Goal: Feedback & Contribution: Submit feedback/report problem

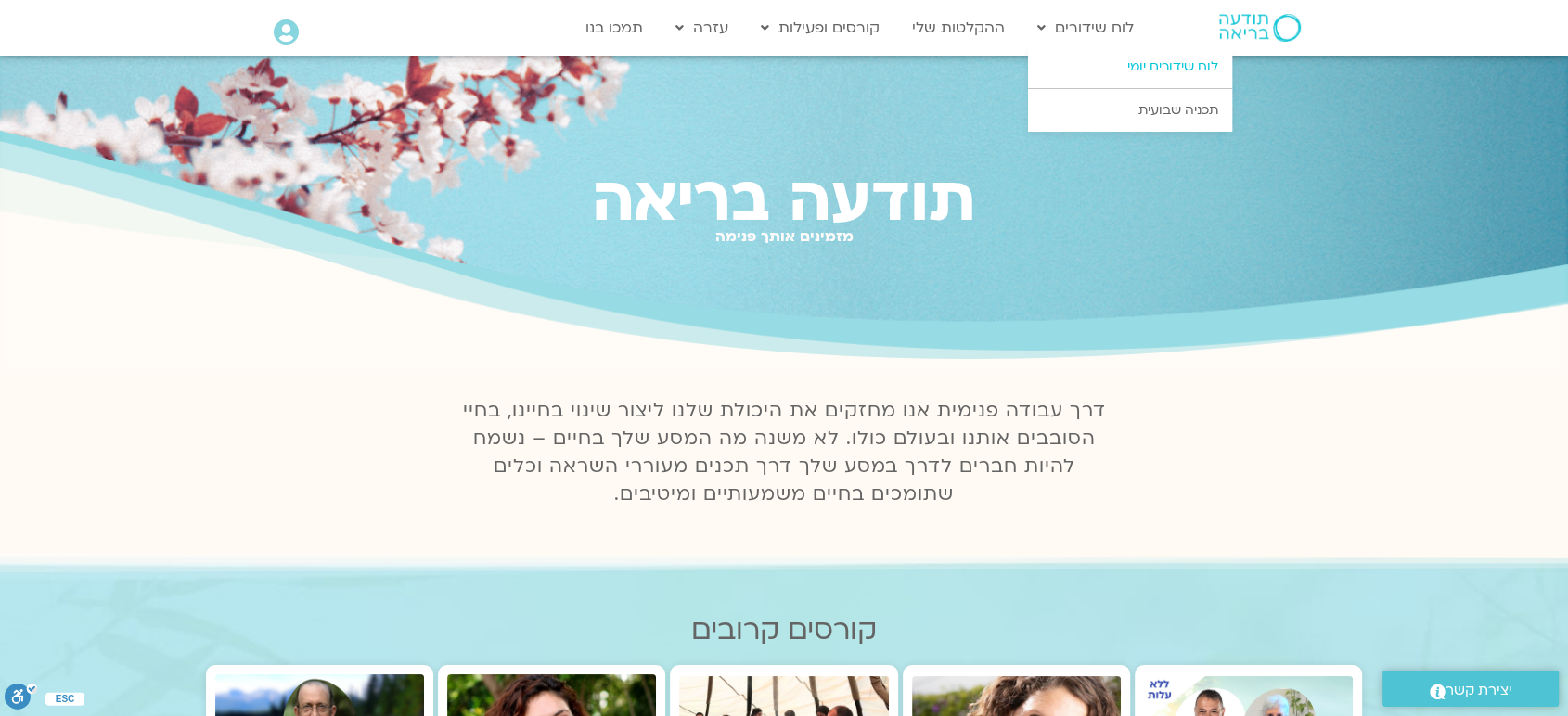
click at [1128, 65] on link "לוח שידורים יומי" at bounding box center [1130, 66] width 204 height 42
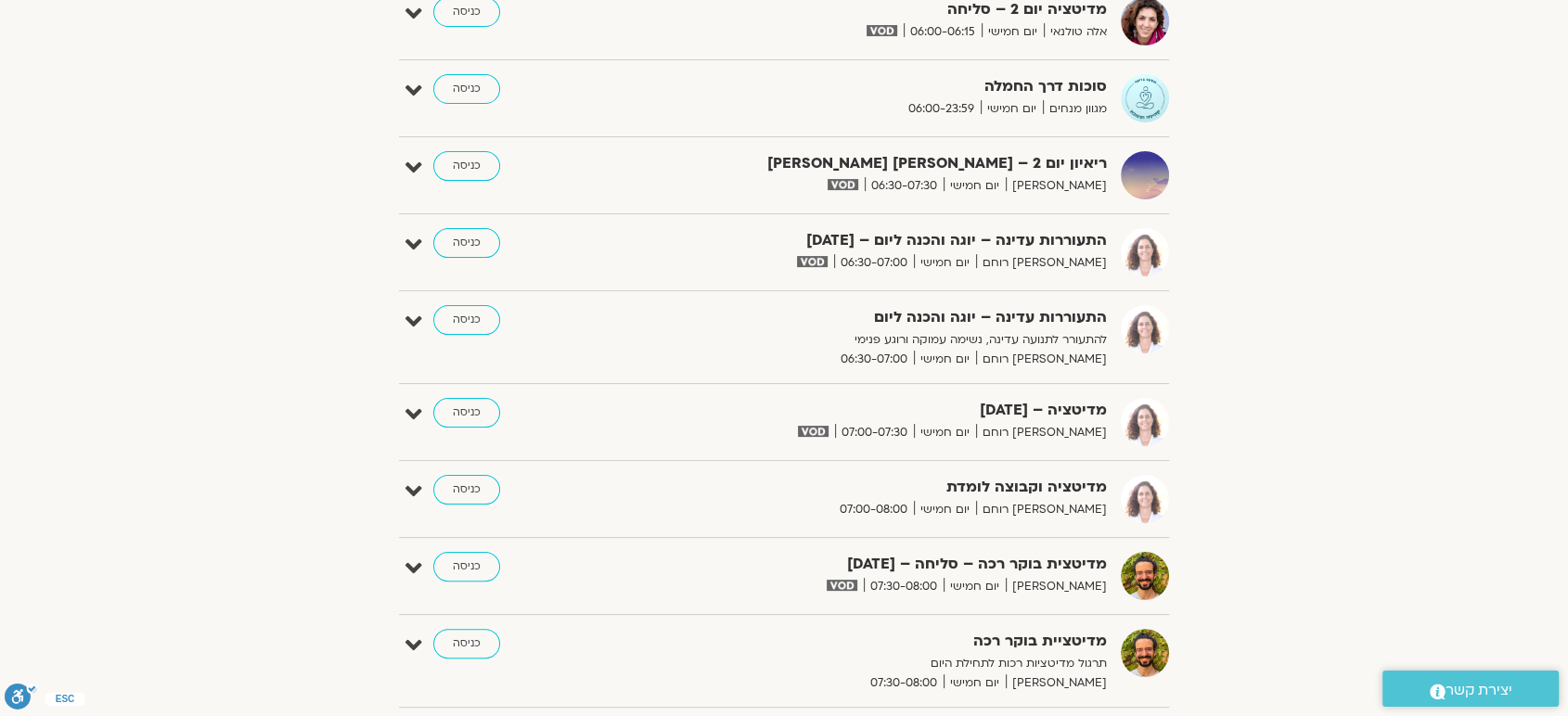
scroll to position [219, 0]
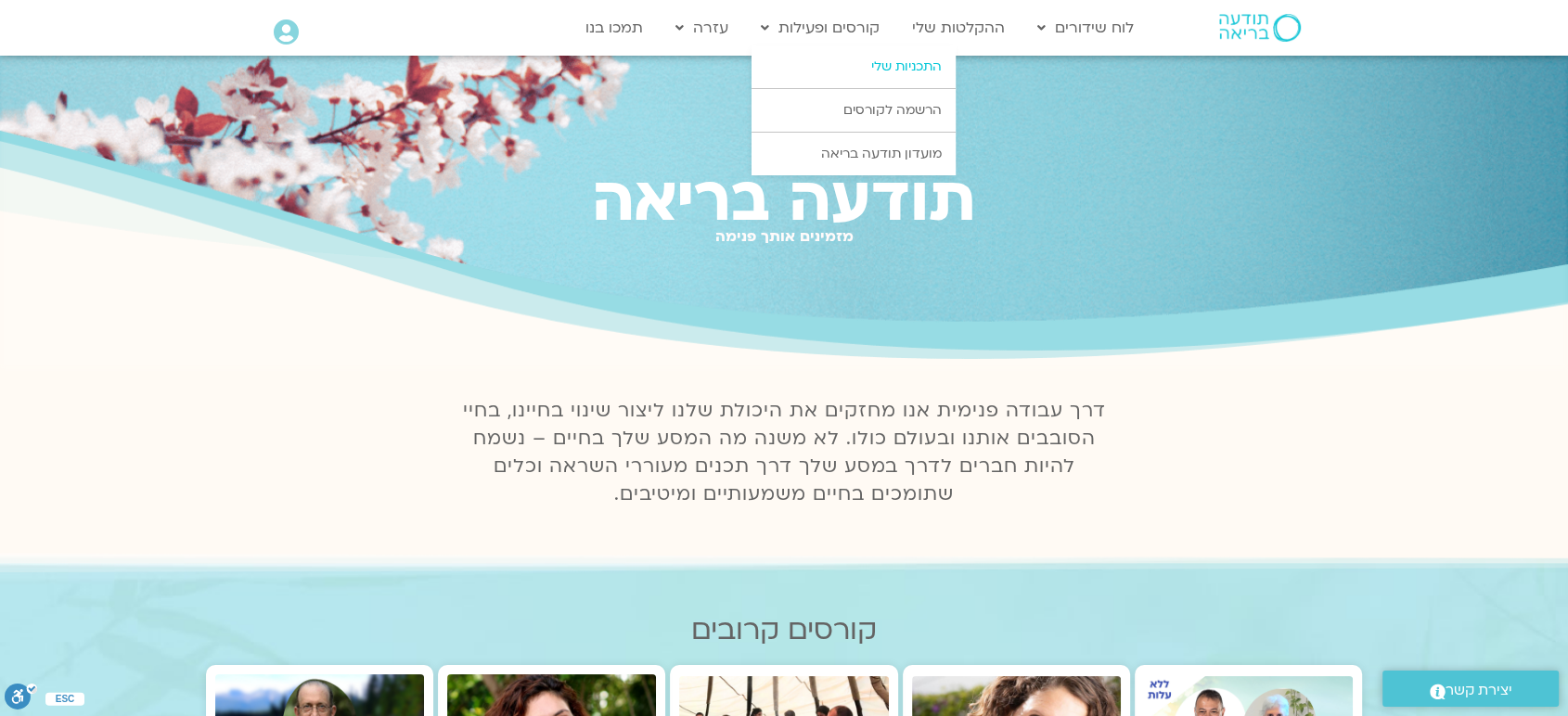
click at [890, 76] on link "התכניות שלי" at bounding box center [854, 66] width 204 height 42
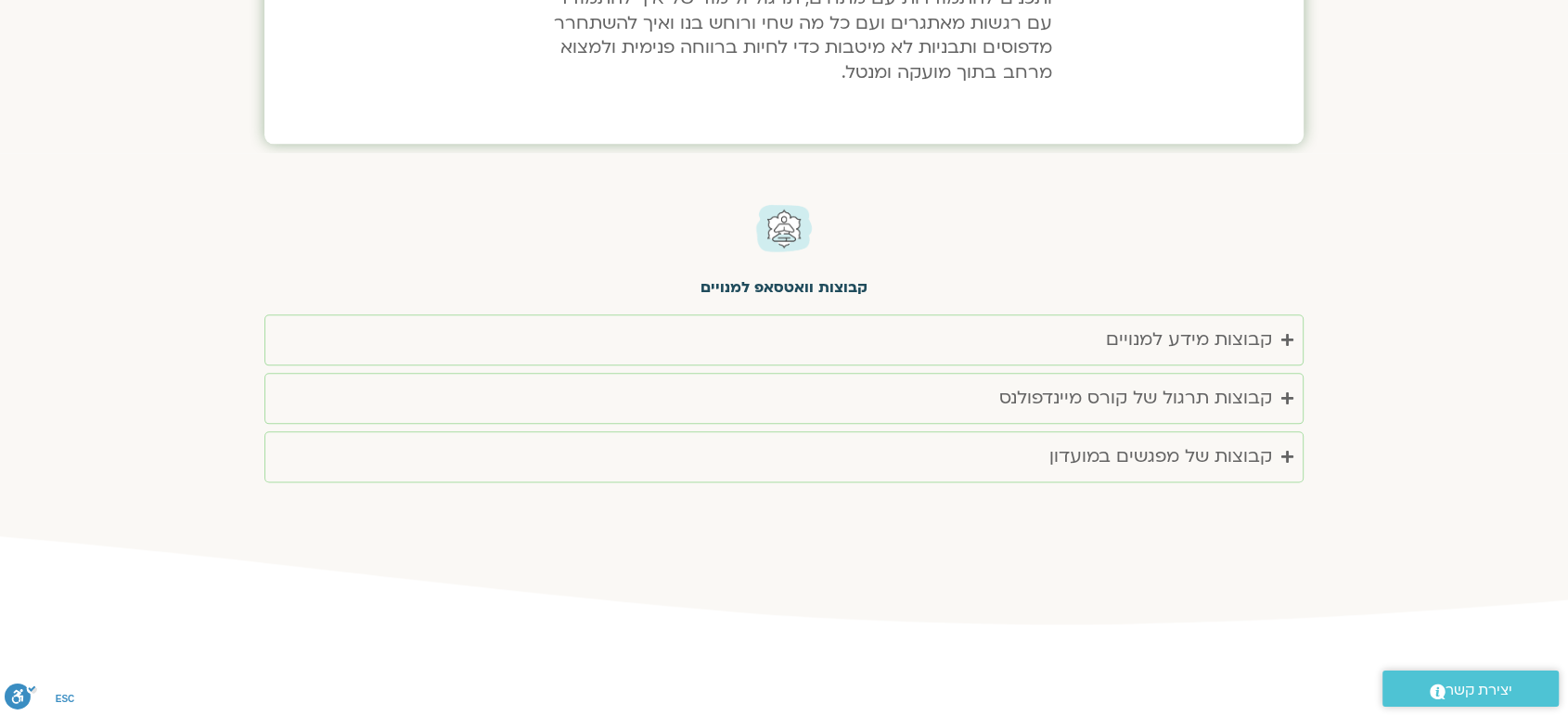
scroll to position [2240, 0]
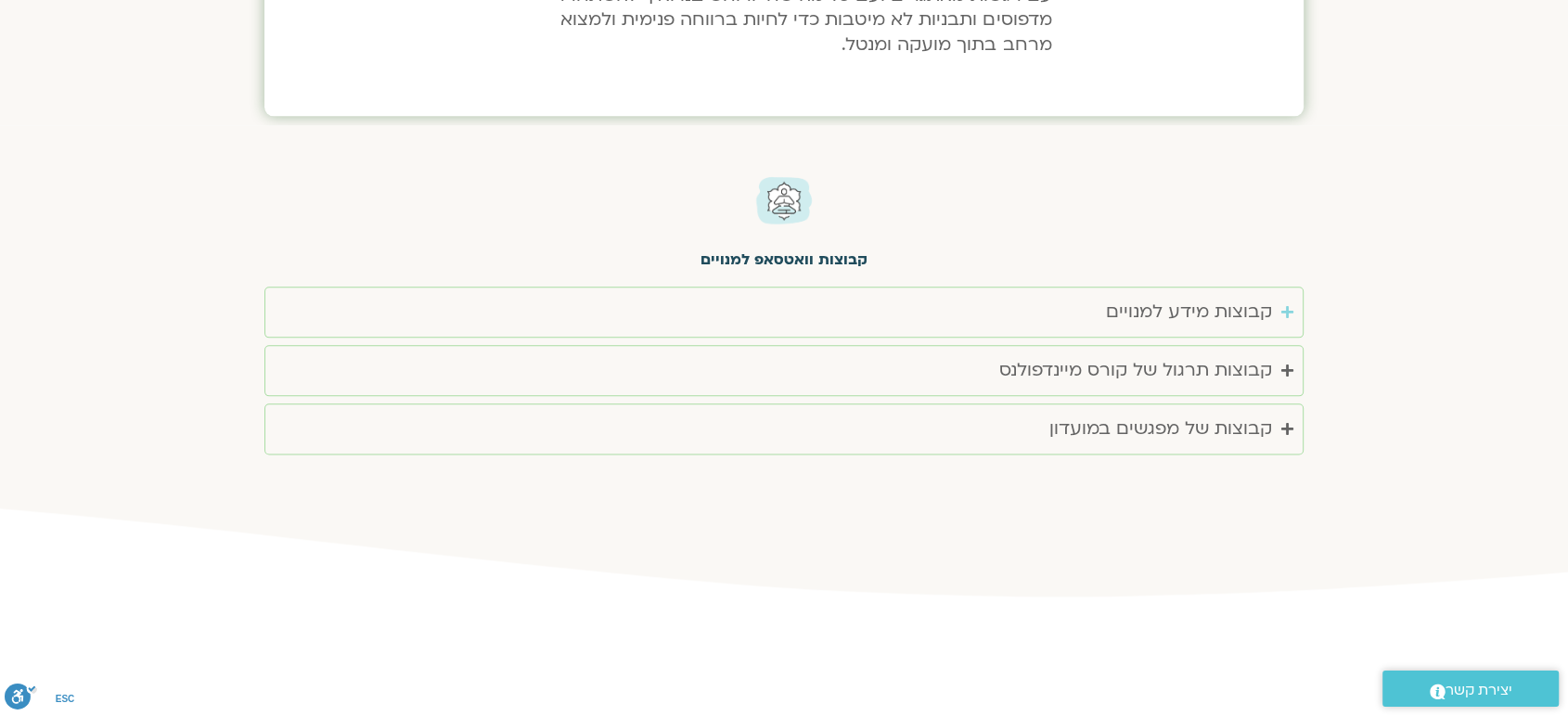
click at [1240, 306] on div "קבוצות מידע למנויים" at bounding box center [1189, 312] width 166 height 30
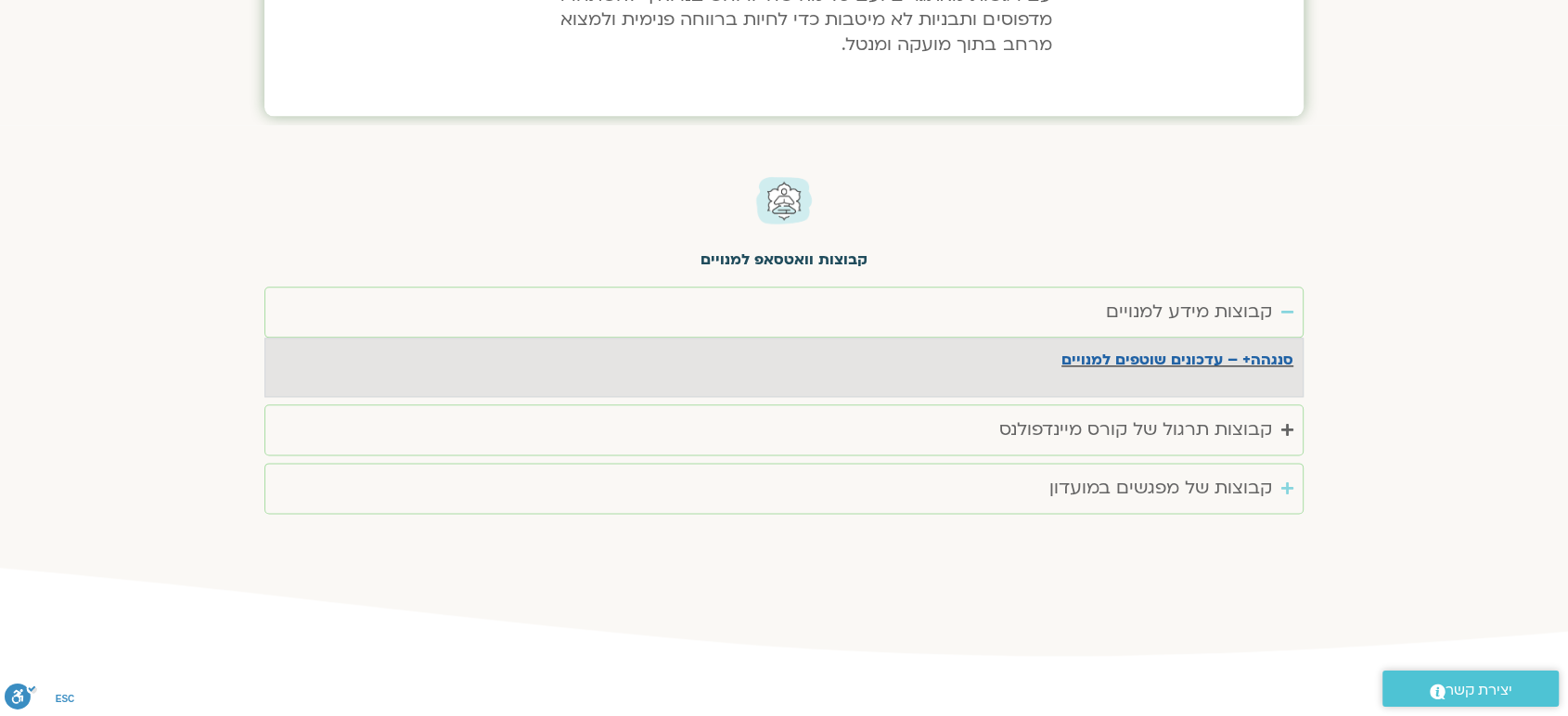
click at [1210, 488] on div "קבוצות של מפגשים במועדון" at bounding box center [1160, 489] width 223 height 30
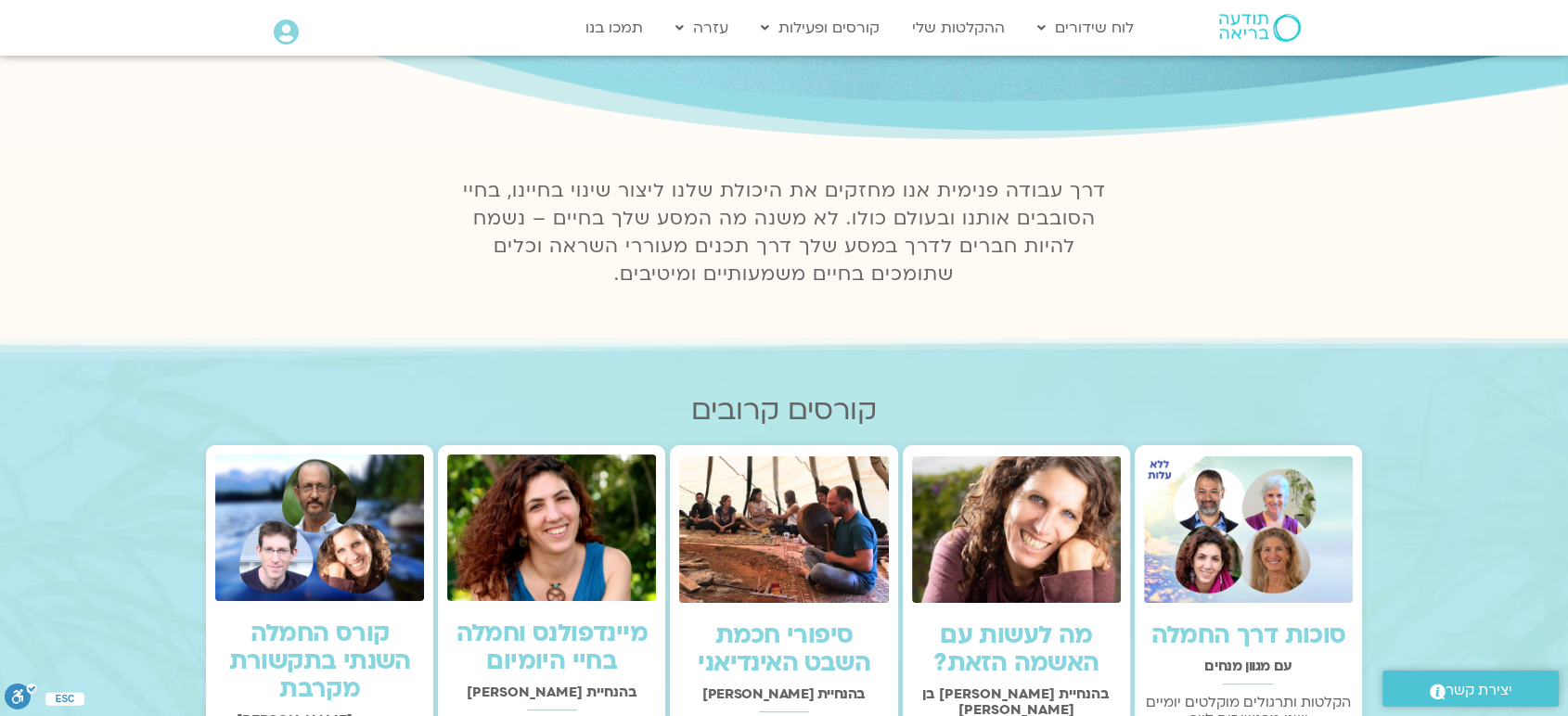
scroll to position [315, 0]
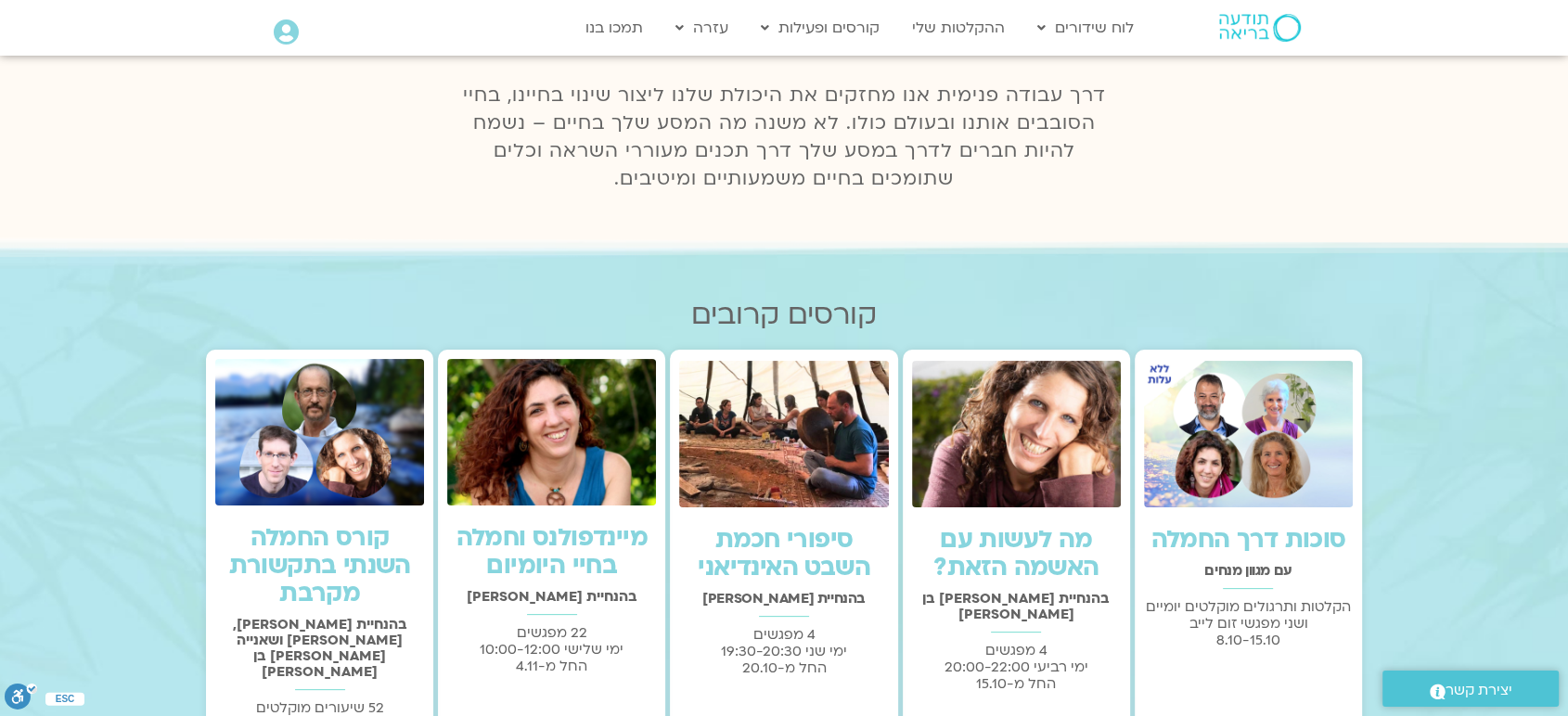
click at [1232, 466] on img at bounding box center [1248, 434] width 209 height 146
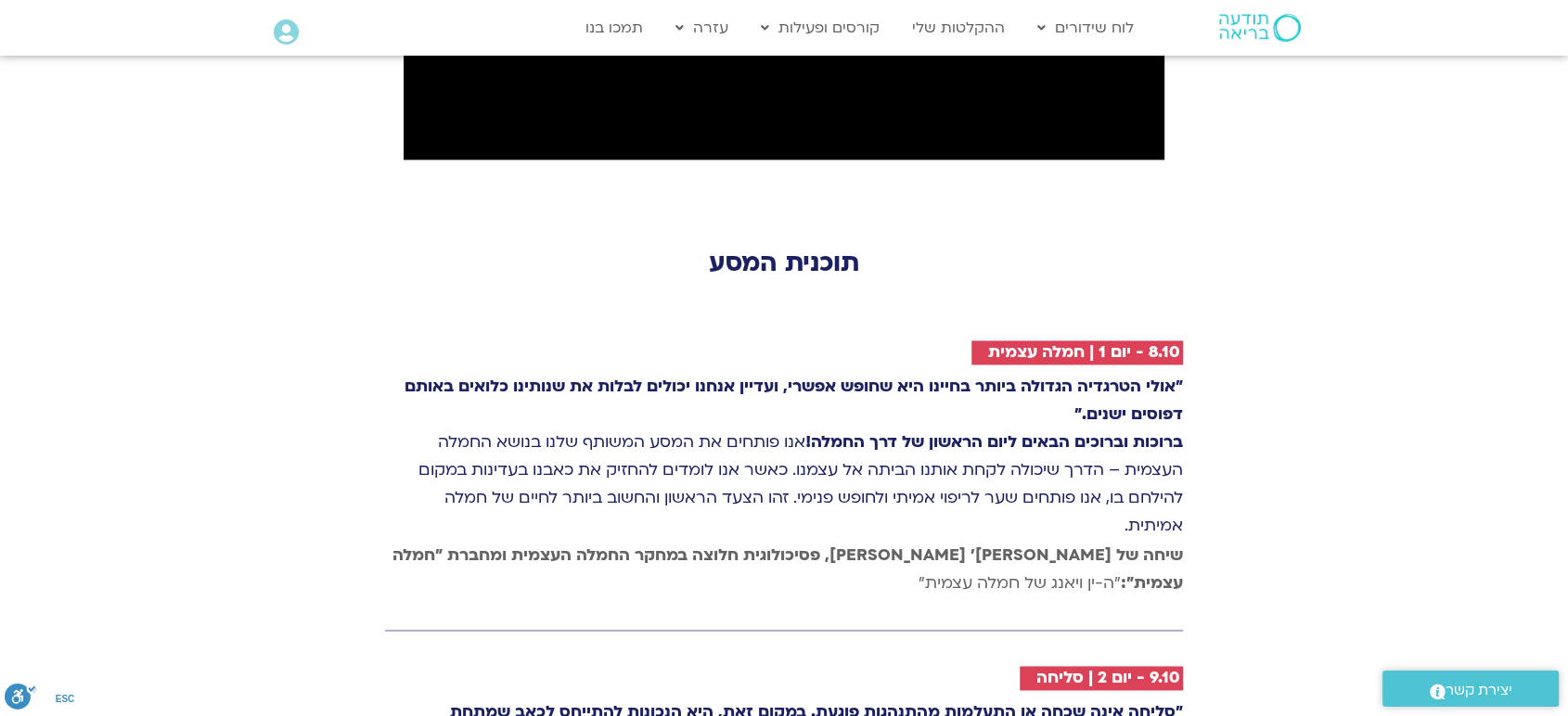
scroll to position [2459, 0]
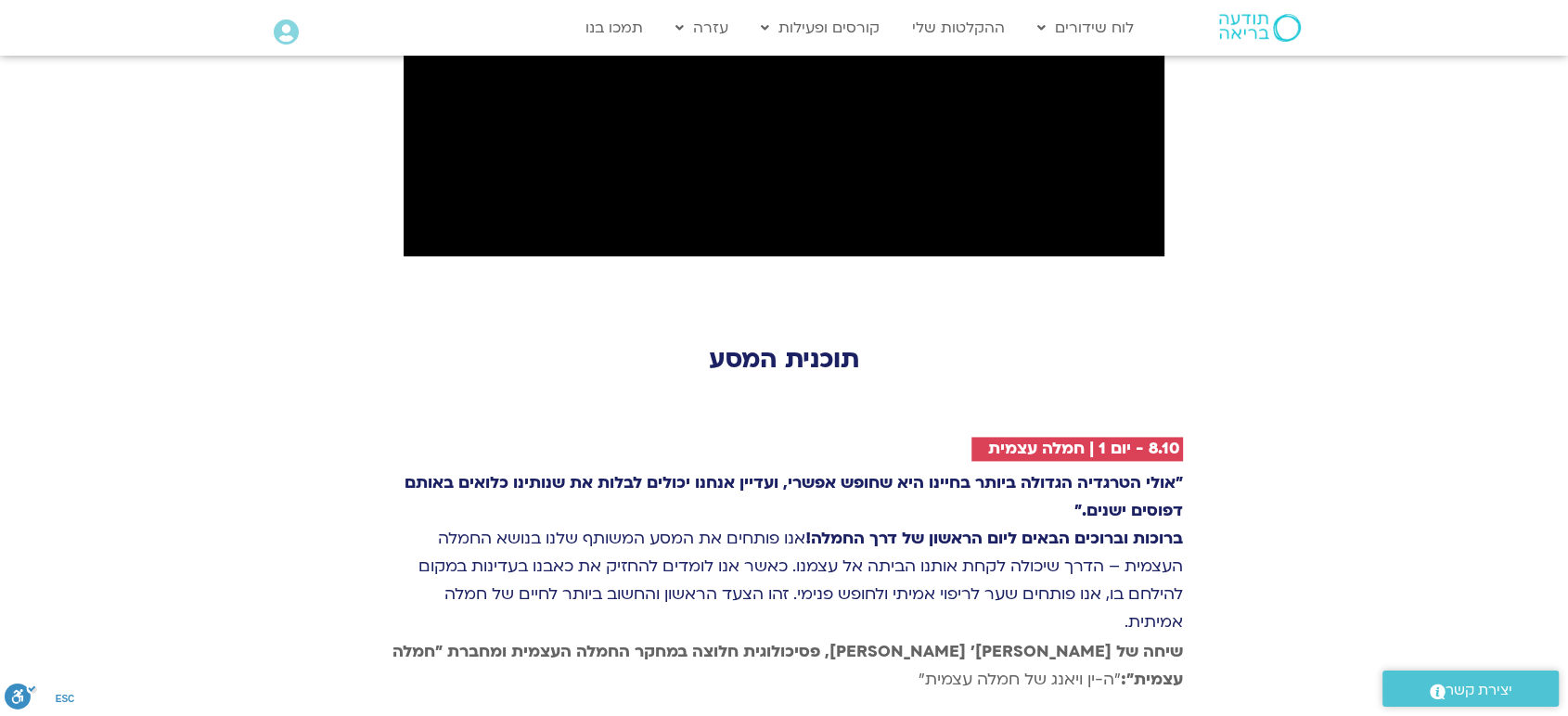
click at [1473, 681] on span "יצירת קשר" at bounding box center [1478, 691] width 67 height 25
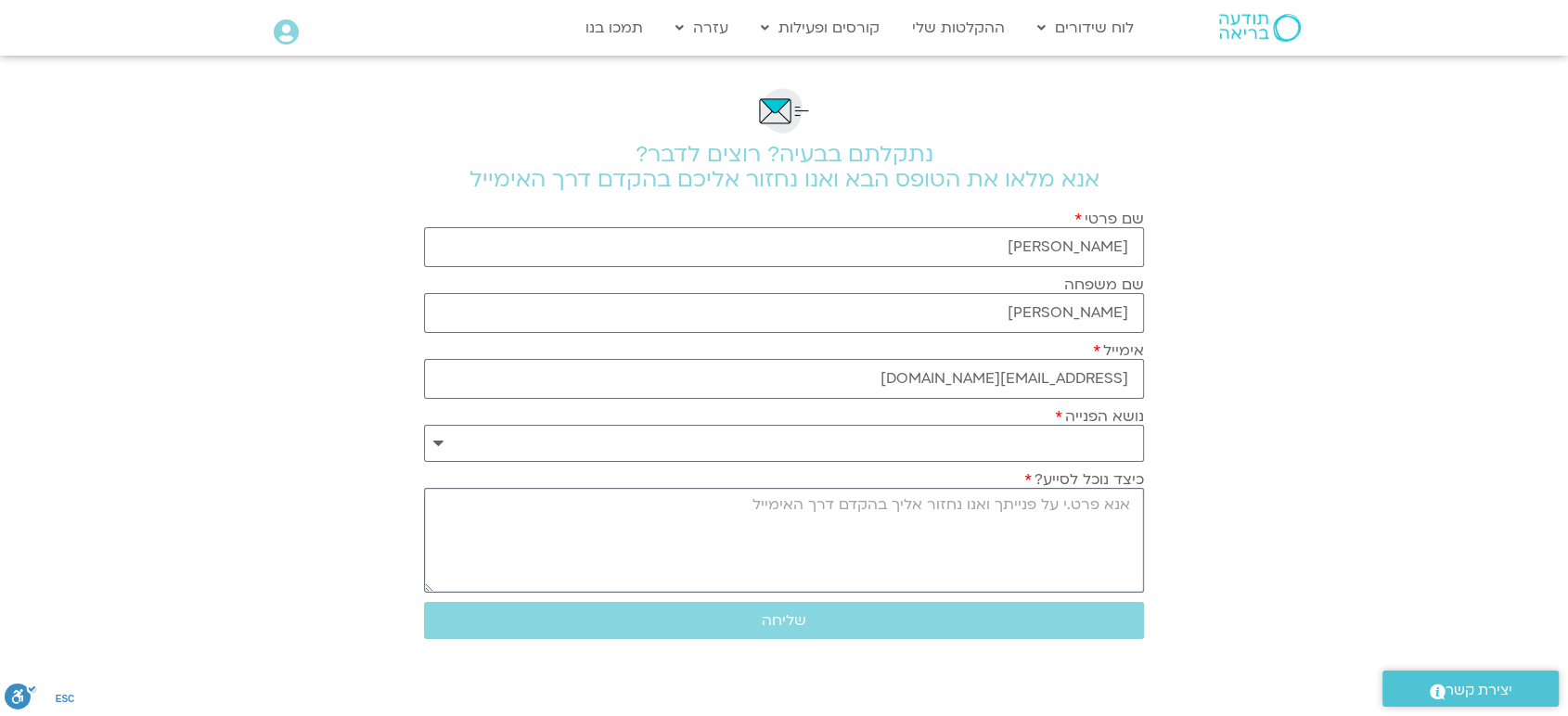
click at [1117, 515] on textarea "כיצד נוכל לסייע?" at bounding box center [783, 540] width 720 height 105
click at [432, 441] on select "**********" at bounding box center [783, 442] width 720 height 37
select select "**********"
click at [424, 425] on select "**********" at bounding box center [783, 442] width 720 height 37
click at [1100, 512] on textarea "כיצד נוכל לסייע?" at bounding box center [783, 540] width 720 height 105
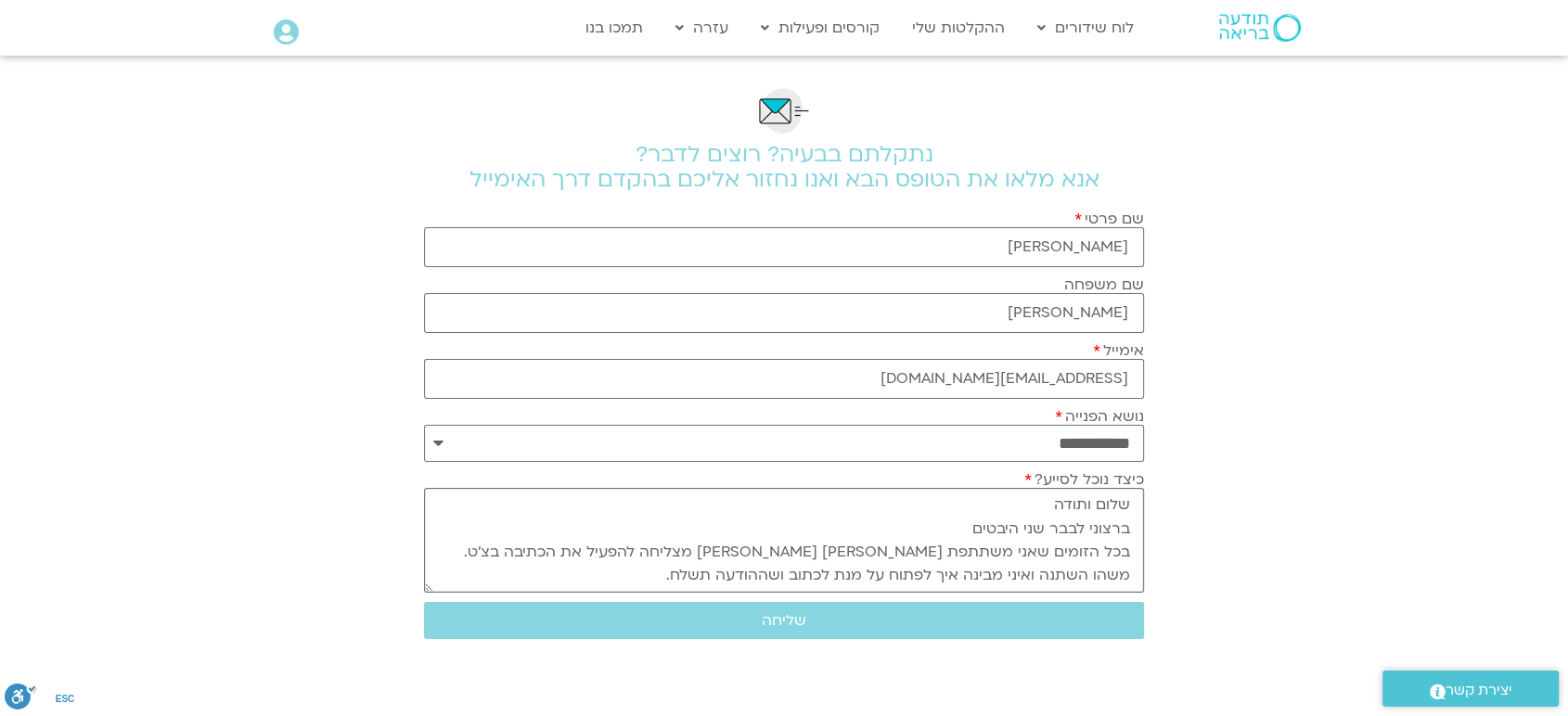
scroll to position [40, 0]
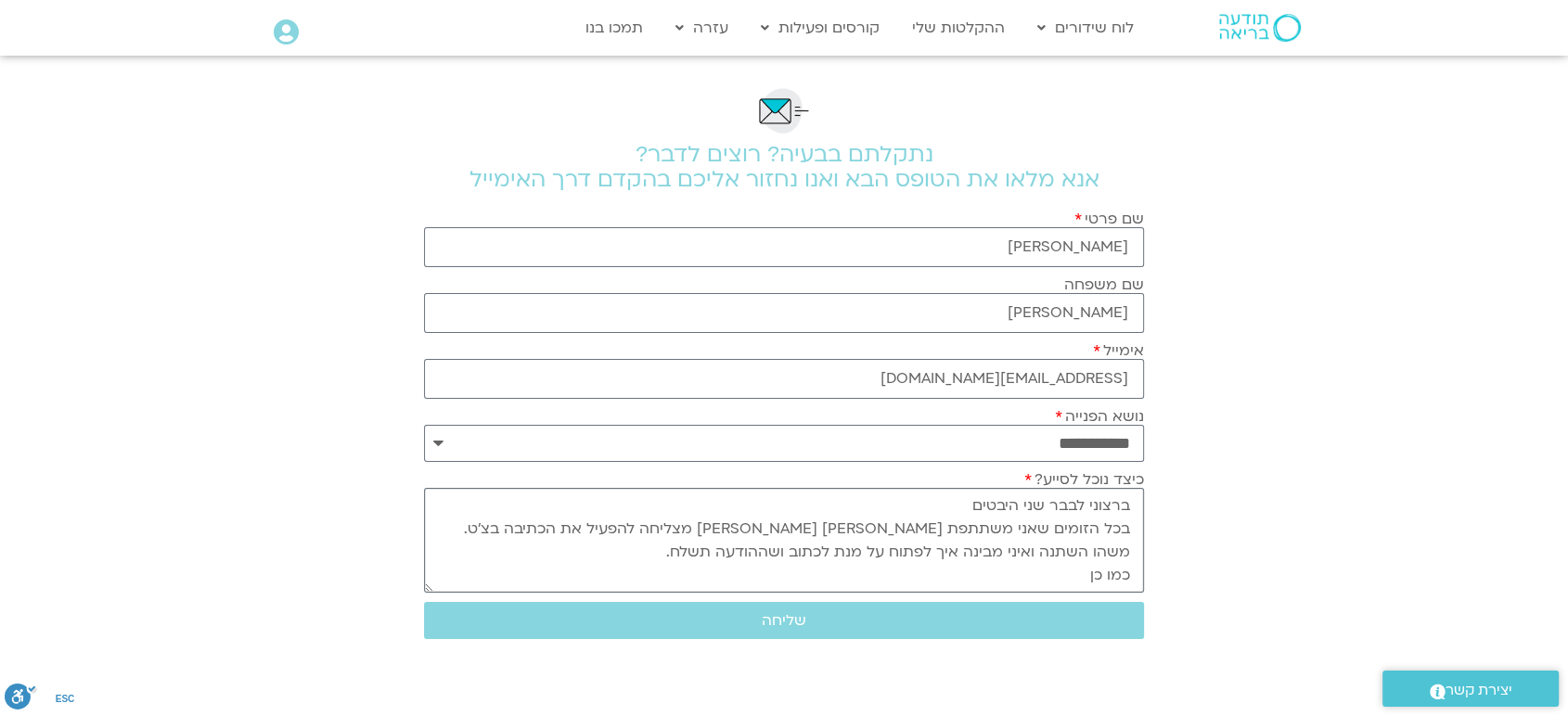
click at [972, 517] on textarea "שלום ותודה ברצוני לבבר שני היבטים בכל הזומים שאני משתתפת [PERSON_NAME] [PERSON_…" at bounding box center [783, 540] width 720 height 105
click at [1065, 585] on textarea "שלום ותודה בכל הזומים שאני משתתפת [PERSON_NAME] [PERSON_NAME] מצליחה להפעיל את …" at bounding box center [783, 540] width 720 height 105
type textarea "שלום ותודה בכל הזומים שאני משתתפת [PERSON_NAME] [PERSON_NAME] מצליחה להפעיל את …"
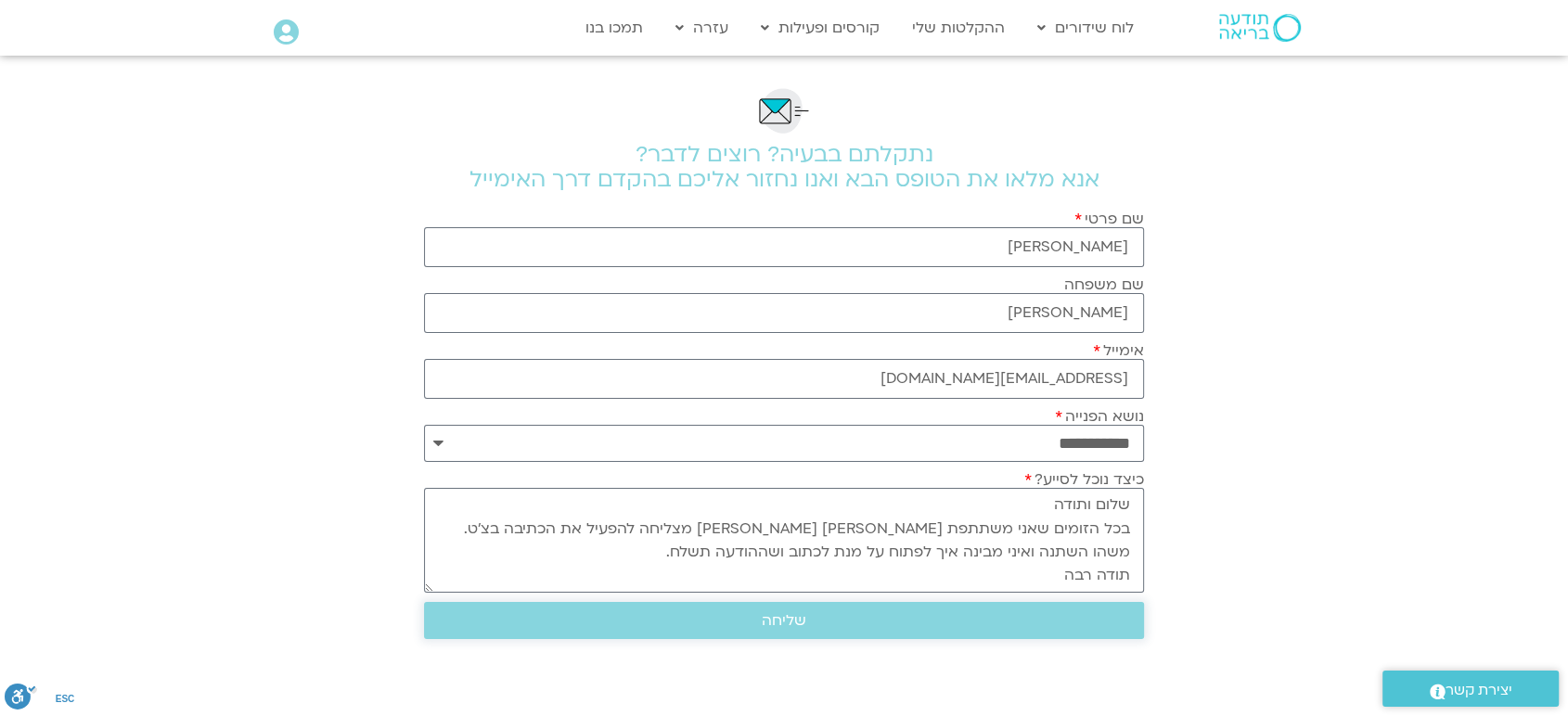
click at [787, 624] on span "שליחה" at bounding box center [783, 621] width 44 height 17
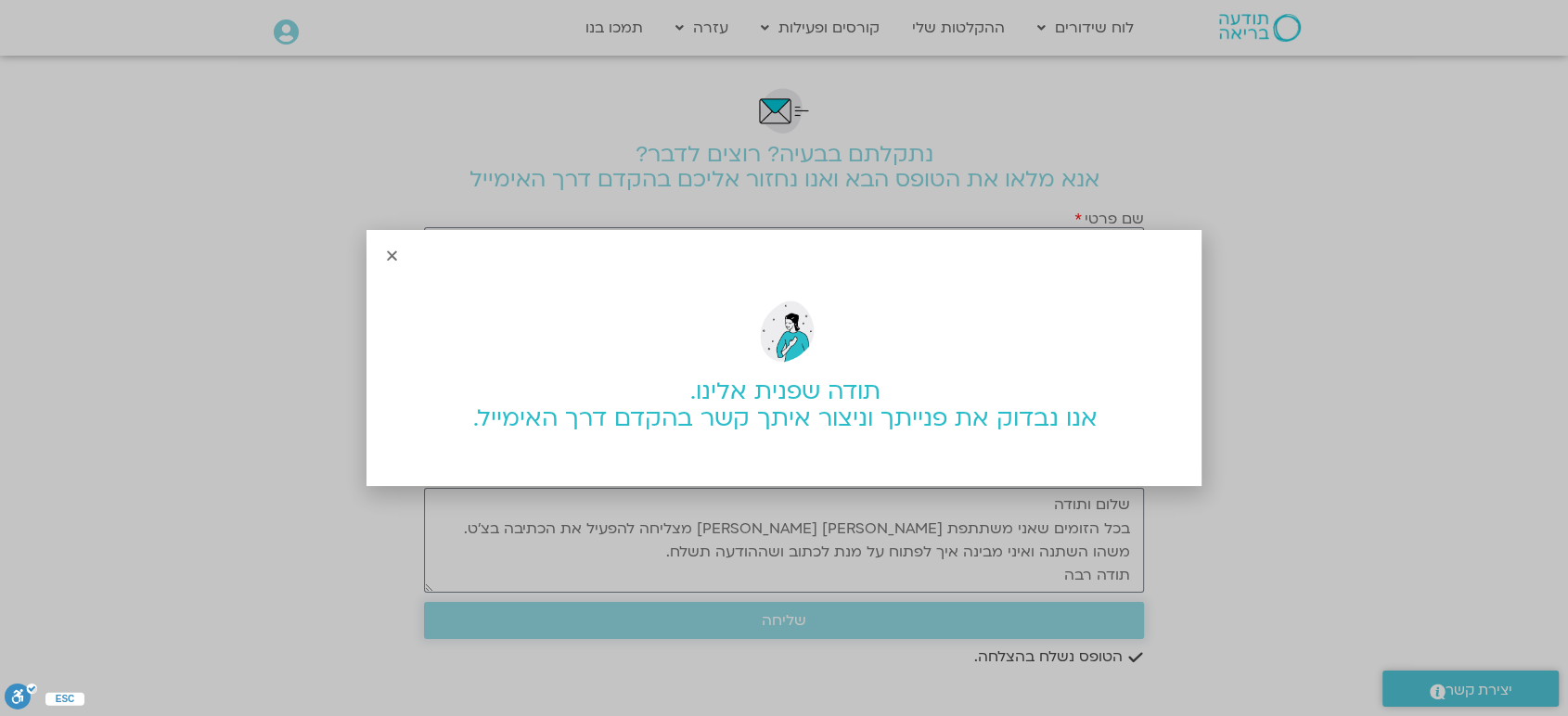
scroll to position [0, 0]
click at [392, 251] on icon "Close" at bounding box center [392, 256] width 14 height 14
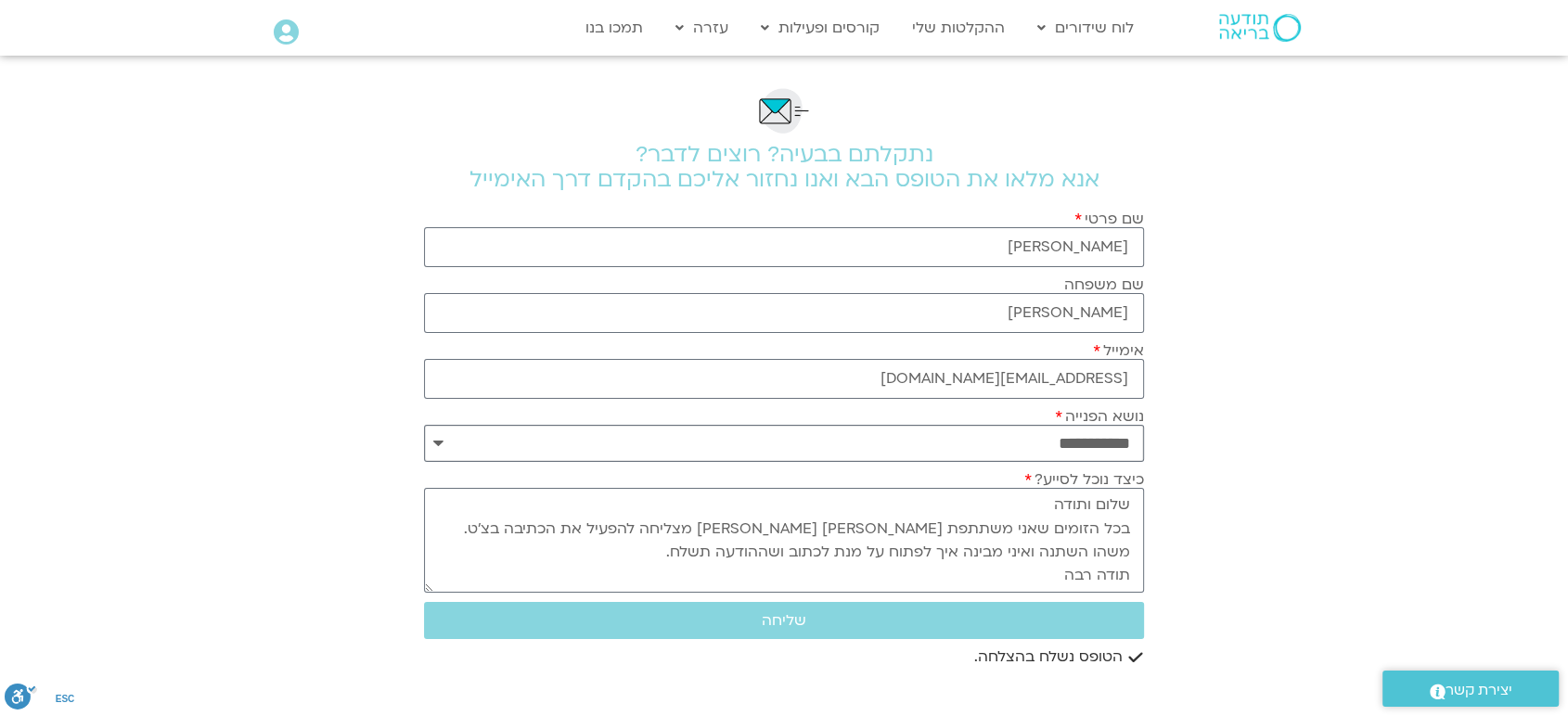
click at [441, 441] on select "**********" at bounding box center [783, 442] width 720 height 37
select select "**********"
click at [424, 425] on select "**********" at bounding box center [783, 442] width 720 height 37
click at [1090, 504] on textarea "שלום ותודה בכל הזומים שאני משתתפת [PERSON_NAME] [PERSON_NAME] מצליחה להפעיל את …" at bounding box center [783, 540] width 720 height 105
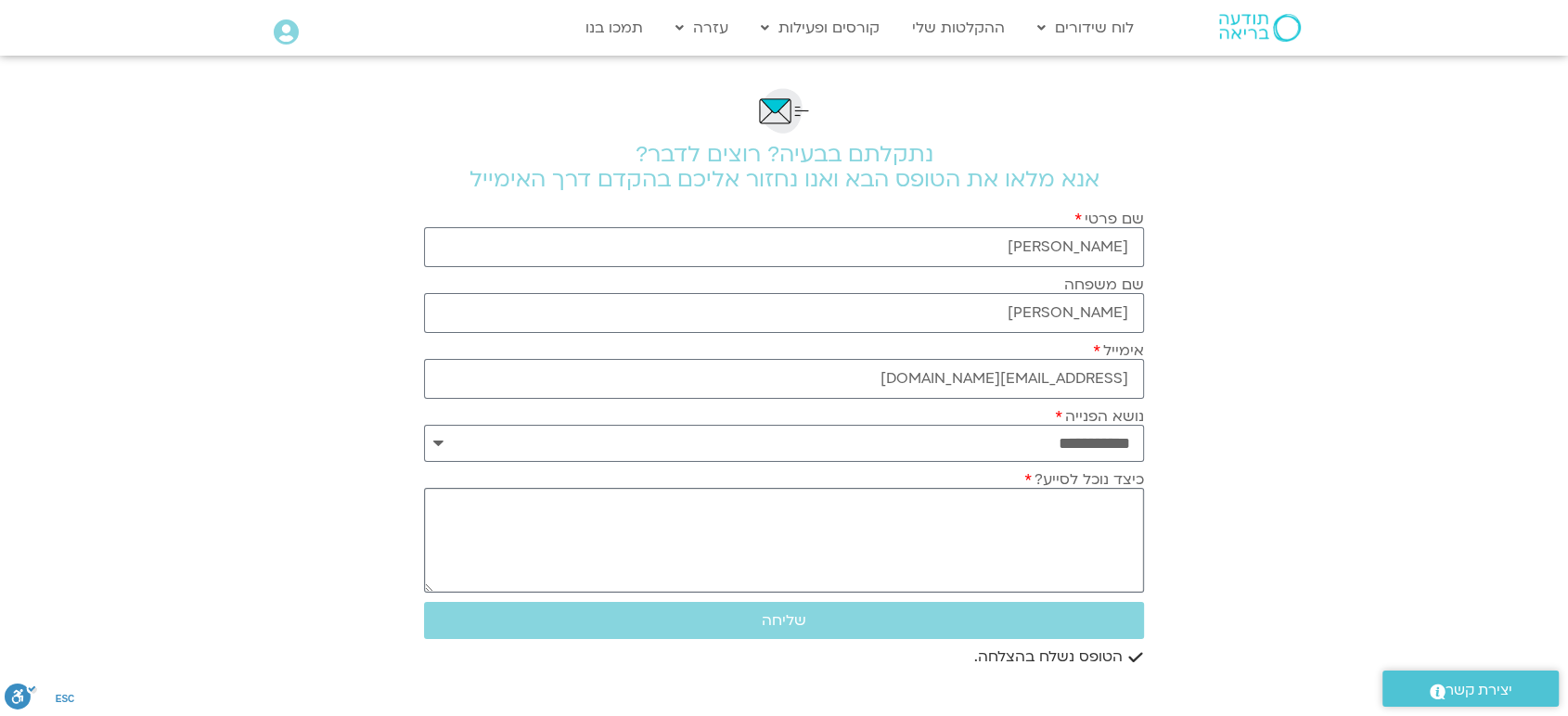
type textarea "ת"
click at [980, 554] on textarea "[PERSON_NAME] מבינה היכן אפשר לאות את" at bounding box center [783, 540] width 720 height 105
click at [898, 555] on textarea "[PERSON_NAME] מבינה היכן אפשר לראות את" at bounding box center [783, 540] width 720 height 105
click at [937, 553] on textarea "[PERSON_NAME] מבינה היכן אפשר לראות את ההרצאות של המנחים" at bounding box center [783, 540] width 720 height 105
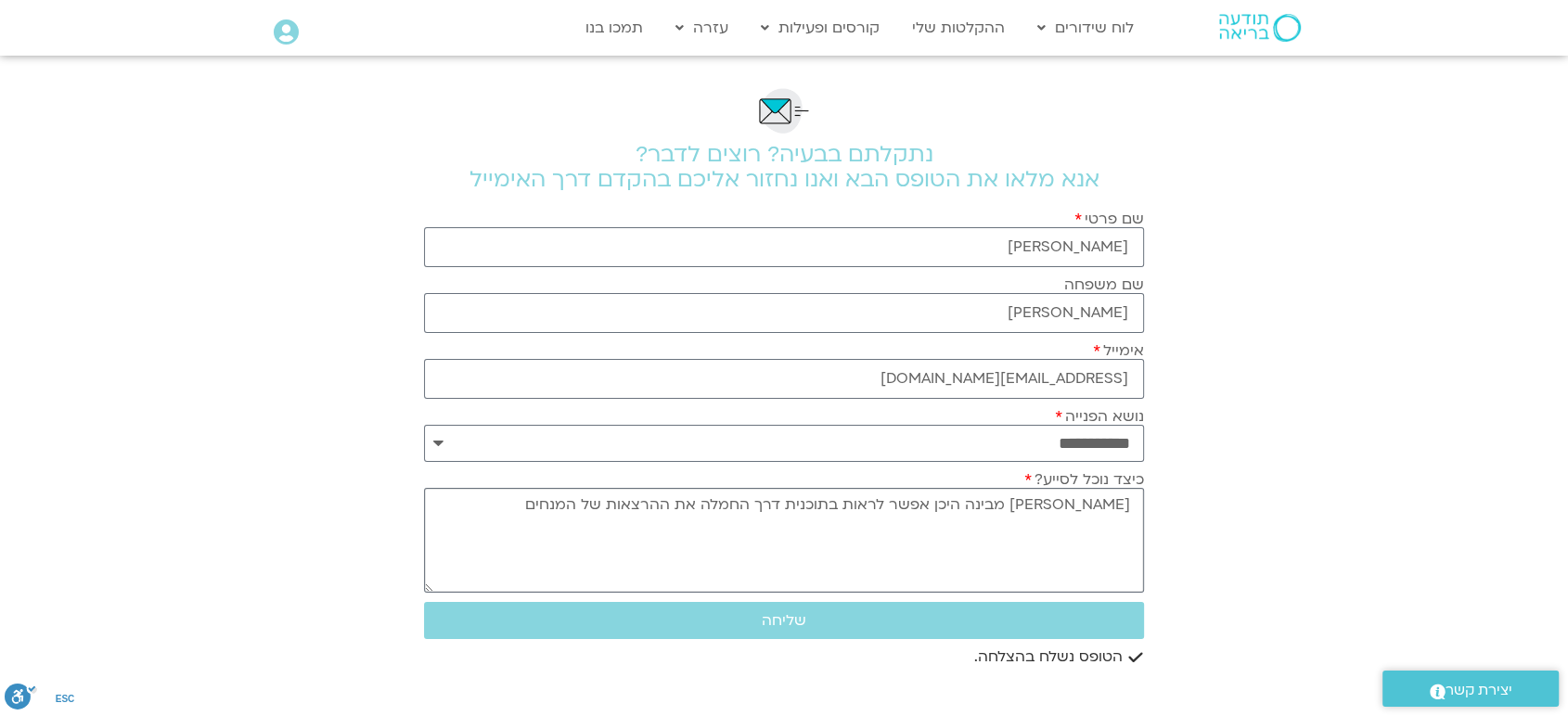
click at [591, 550] on textarea "[PERSON_NAME] מבינה היכן אפשר לראות בתוכנית דרך החמלה את ההרצאות של המנחים" at bounding box center [783, 540] width 720 height 105
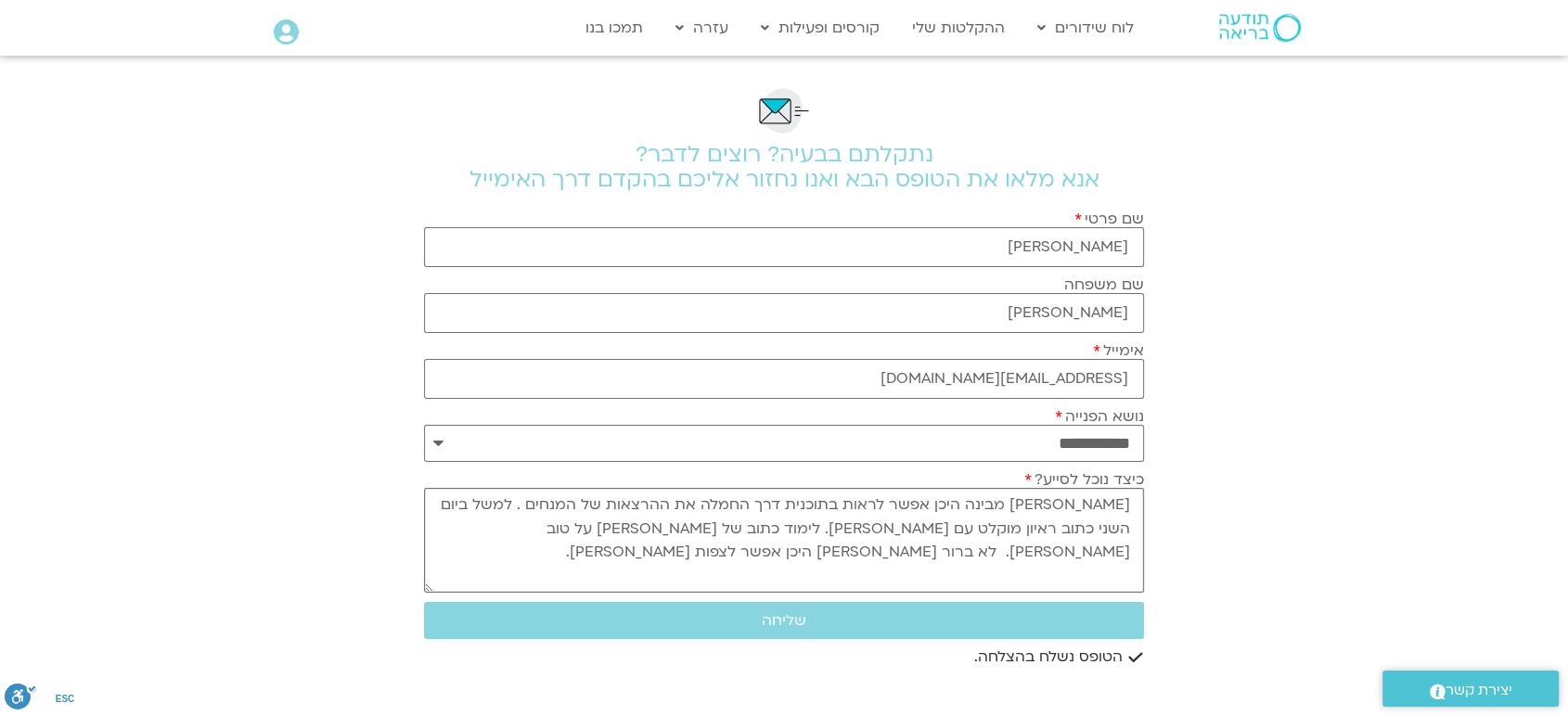
scroll to position [17, 0]
type textarea "[PERSON_NAME] מבינה היכן אפשר לראות בתוכנית דרך החמלה את ההרצאות של המנחים . למ…"
click at [784, 617] on span "שליחה" at bounding box center [783, 621] width 44 height 17
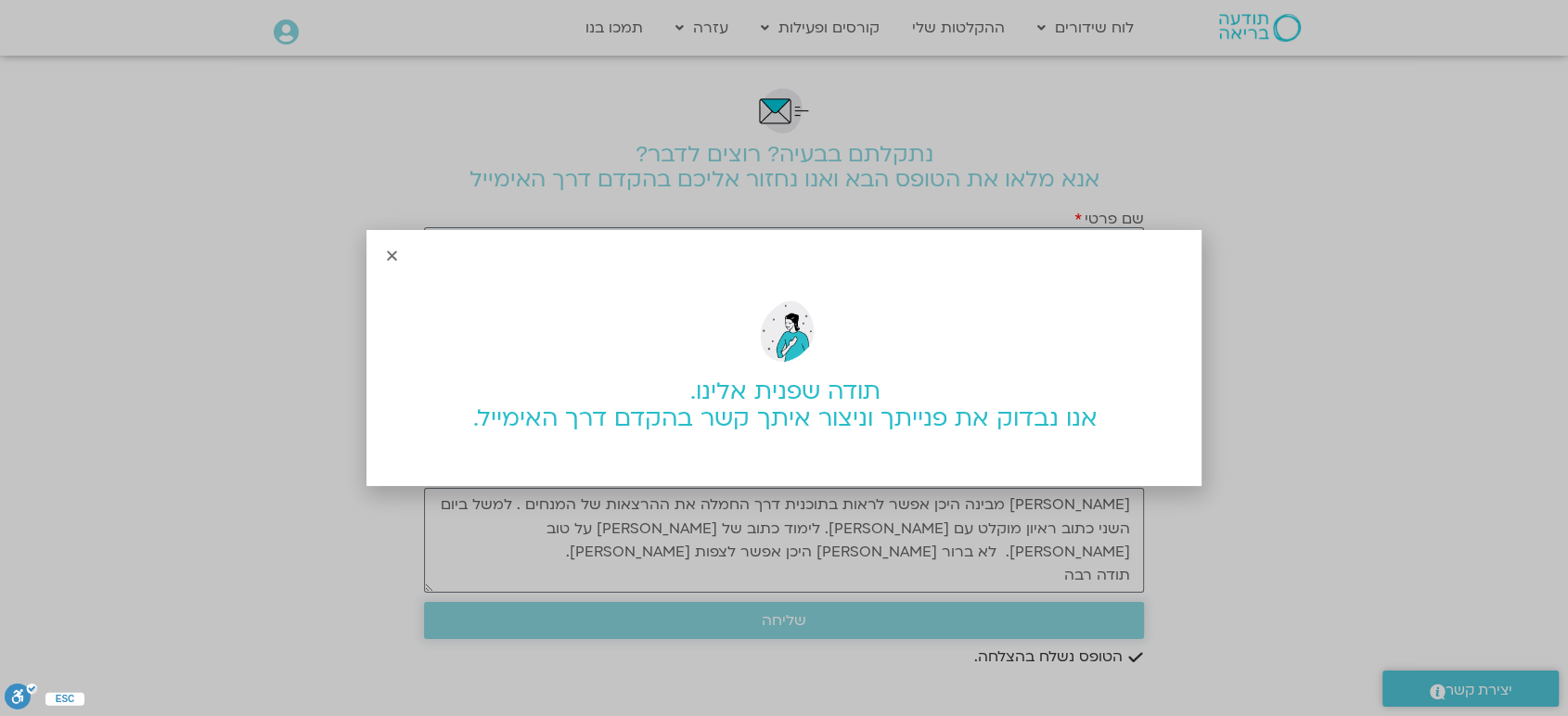
scroll to position [0, 0]
click at [842, 645] on div "תודה שפנית אלינו. אנו נבדוק את פנייתך וניצור איתך קשר בהקדם דרך האימייל." at bounding box center [784, 358] width 1568 height 716
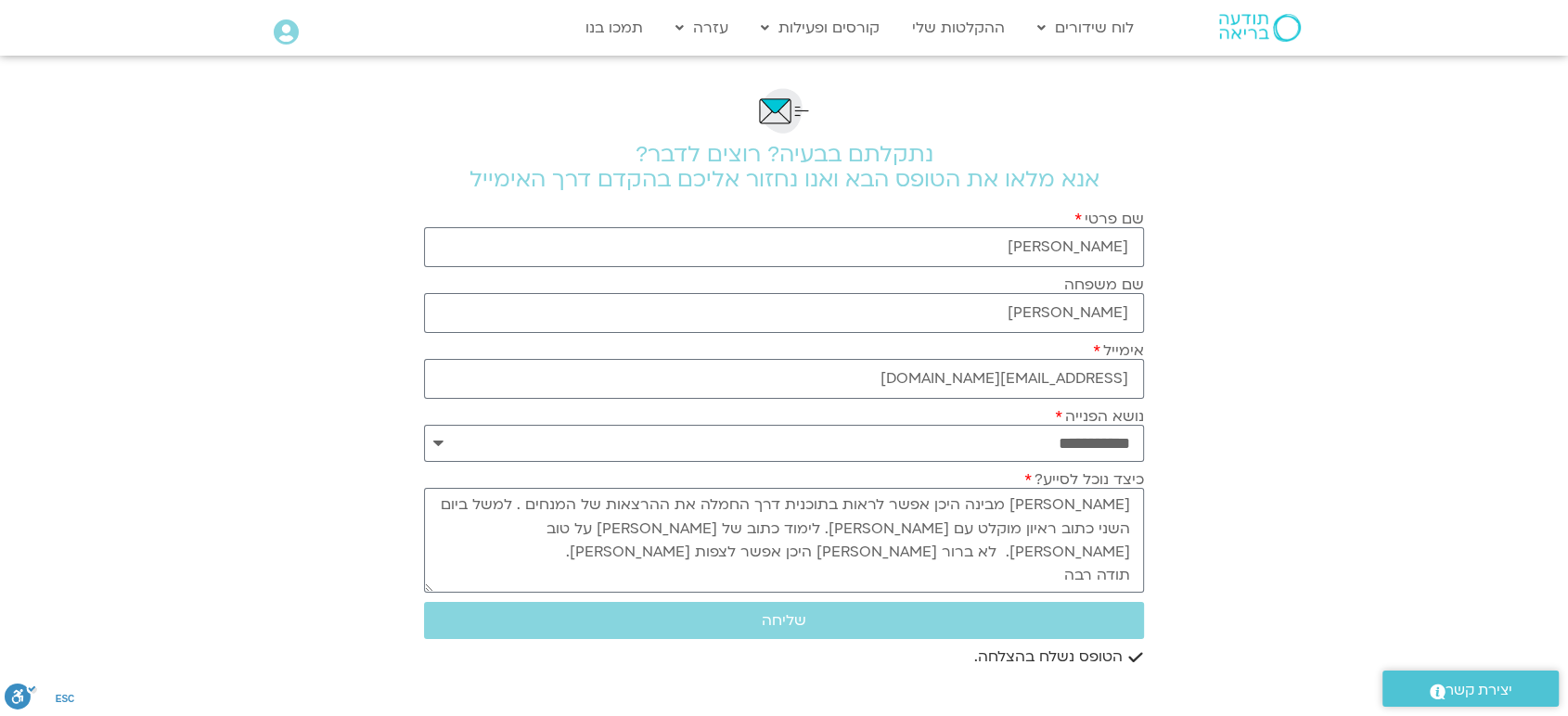
drag, startPoint x: 868, startPoint y: 658, endPoint x: 904, endPoint y: 672, distance: 38.6
drag, startPoint x: 904, startPoint y: 672, endPoint x: 253, endPoint y: 443, distance: 690.1
click at [253, 443] on section "**********" at bounding box center [784, 491] width 1568 height 873
